Goal: Task Accomplishment & Management: Use online tool/utility

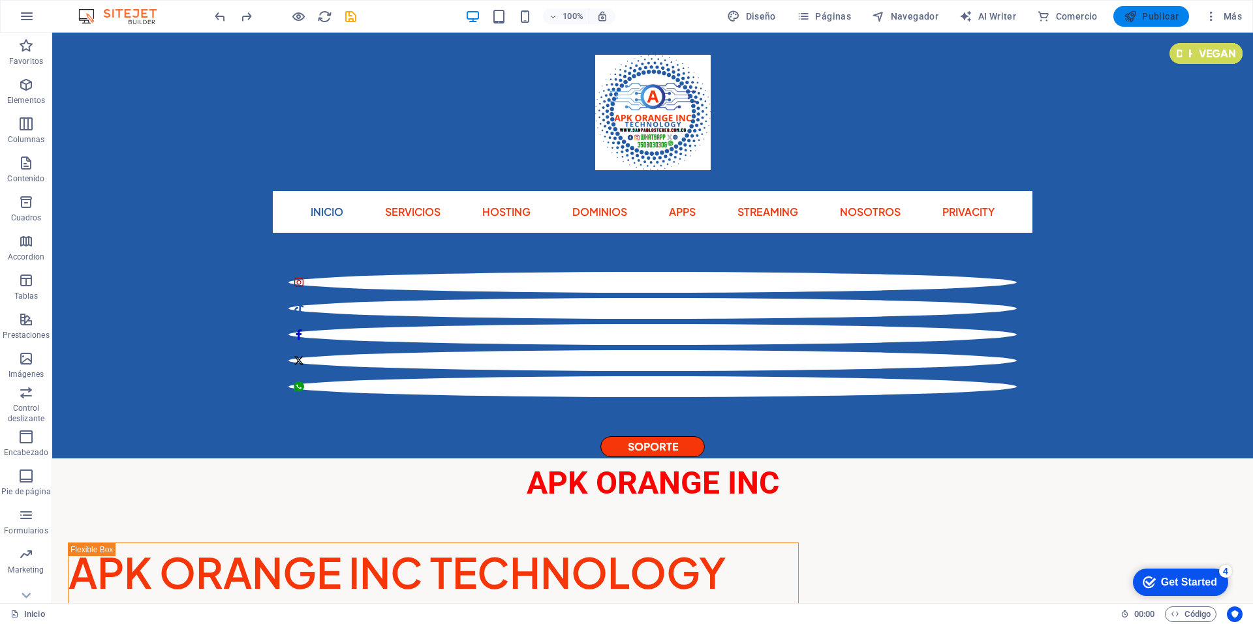
click at [1137, 18] on icon "button" at bounding box center [1130, 16] width 13 height 13
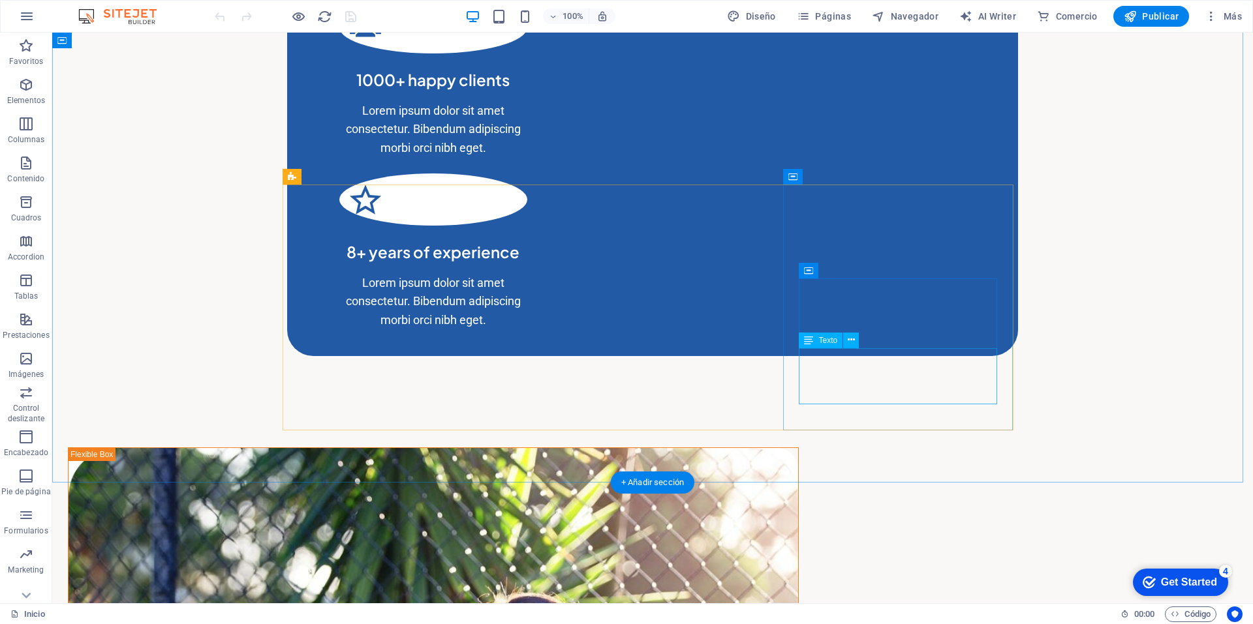
scroll to position [1815, 0]
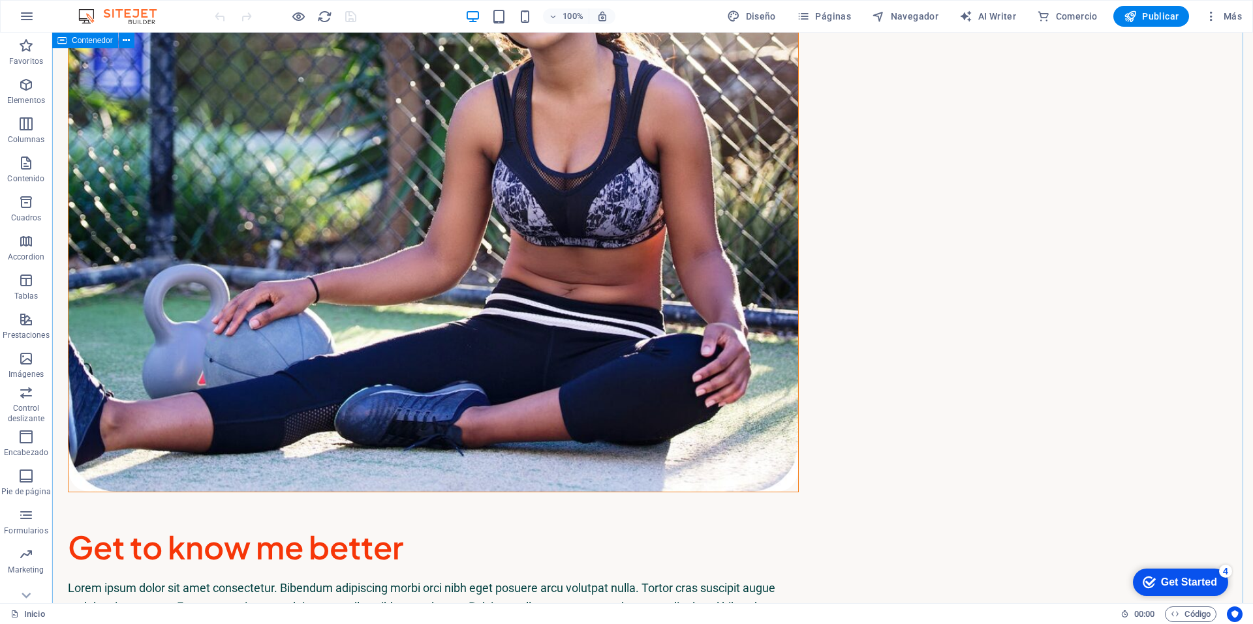
scroll to position [2282, 0]
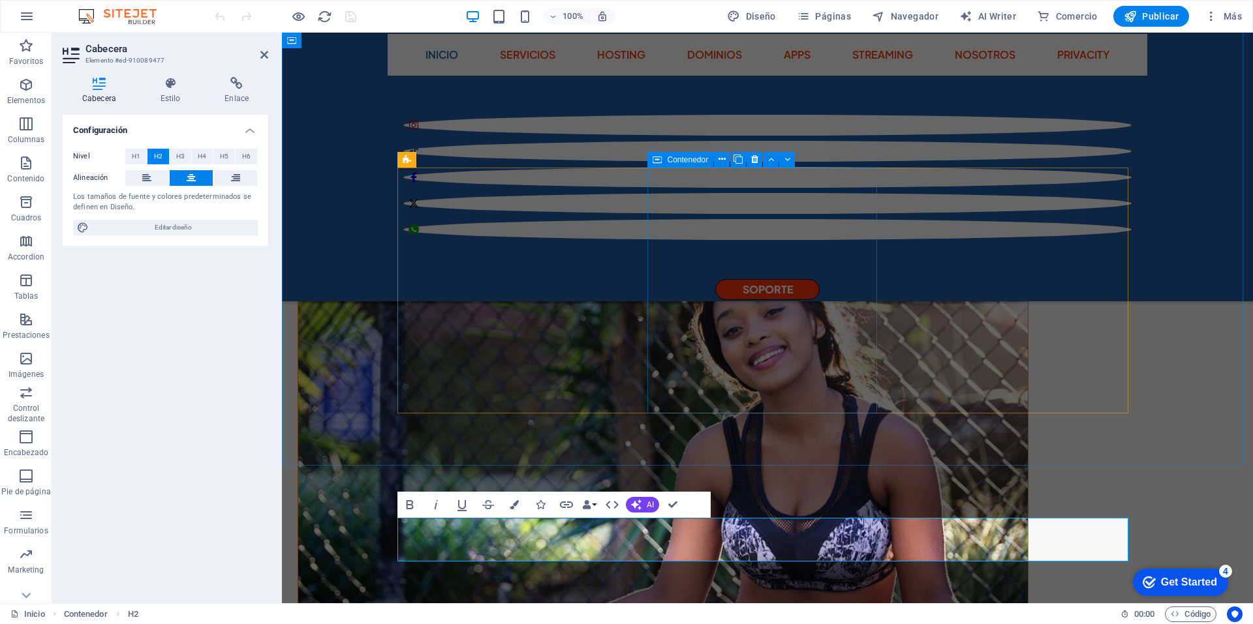
scroll to position [1787, 0]
